Goal: Task Accomplishment & Management: Use online tool/utility

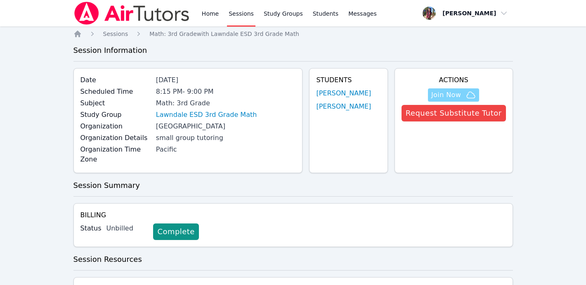
click at [460, 93] on span "Join Now" at bounding box center [446, 95] width 30 height 10
click at [344, 93] on link "[PERSON_NAME]" at bounding box center [343, 93] width 55 height 10
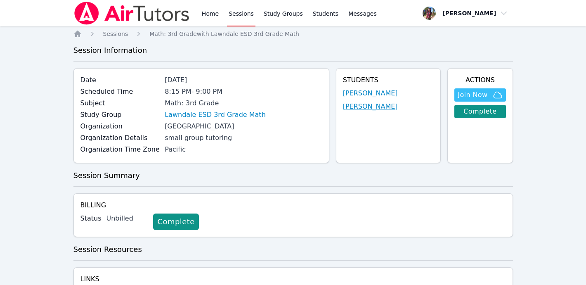
click at [373, 109] on link "[PERSON_NAME]" at bounding box center [370, 107] width 55 height 10
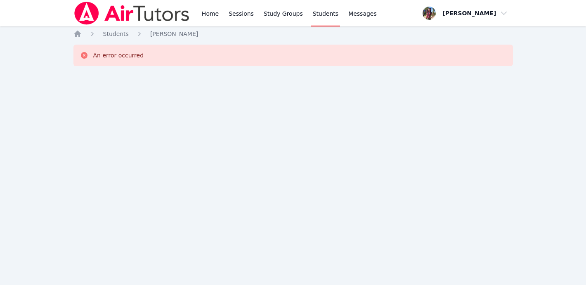
click at [171, 13] on img at bounding box center [131, 13] width 117 height 23
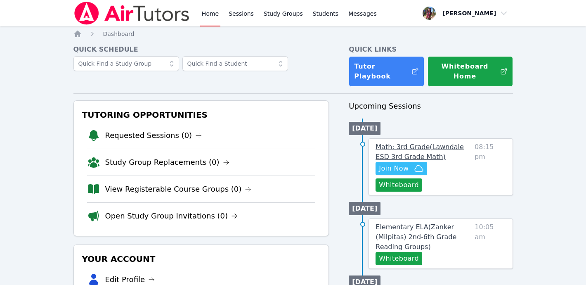
click at [420, 143] on span "Math: 3rd Grade ( Lawndale ESD 3rd Grade Math )" at bounding box center [420, 152] width 88 height 18
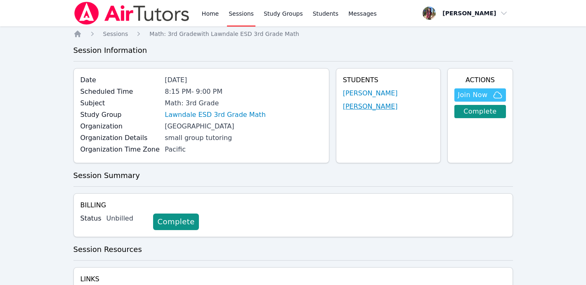
click at [378, 109] on link "[PERSON_NAME]" at bounding box center [370, 107] width 55 height 10
click at [385, 95] on link "[PERSON_NAME]" at bounding box center [370, 93] width 55 height 10
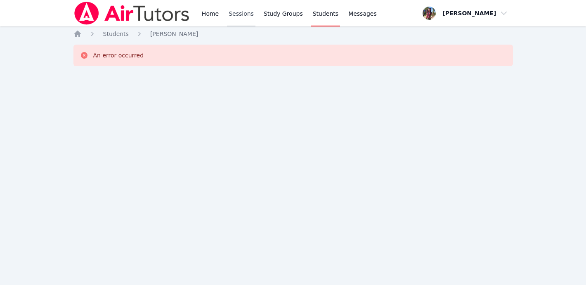
click at [240, 9] on link "Sessions" at bounding box center [241, 13] width 28 height 26
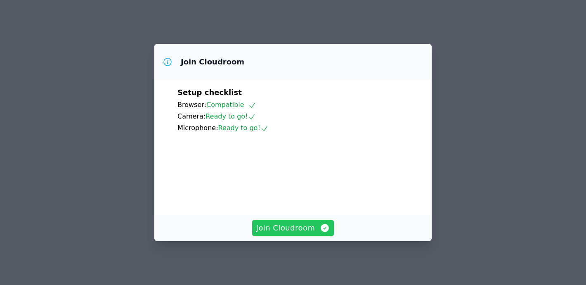
click at [284, 234] on span "Join Cloudroom" at bounding box center [293, 228] width 74 height 12
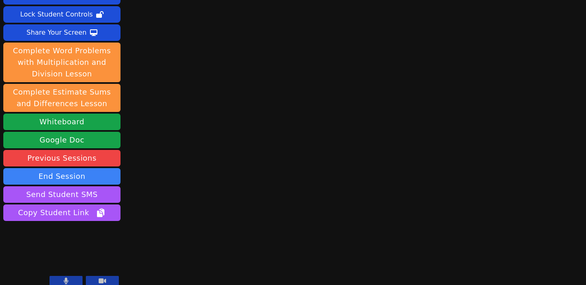
scroll to position [54, 0]
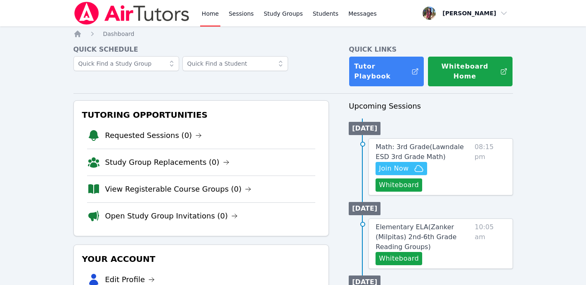
click at [132, 14] on img at bounding box center [131, 13] width 117 height 23
click at [407, 138] on div "Math: 3rd Grade ( Lawndale ESD 3rd Grade Math ) Hidden Join Now Whiteboard 08:1…" at bounding box center [441, 166] width 144 height 57
click at [409, 143] on span "Math: 3rd Grade ( Lawndale ESD 3rd Grade Math )" at bounding box center [420, 152] width 88 height 18
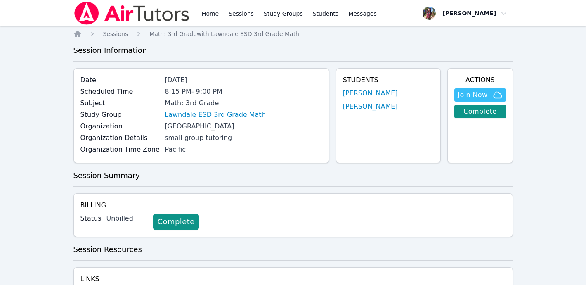
click at [107, 16] on img at bounding box center [131, 13] width 117 height 23
